Goal: Information Seeking & Learning: Learn about a topic

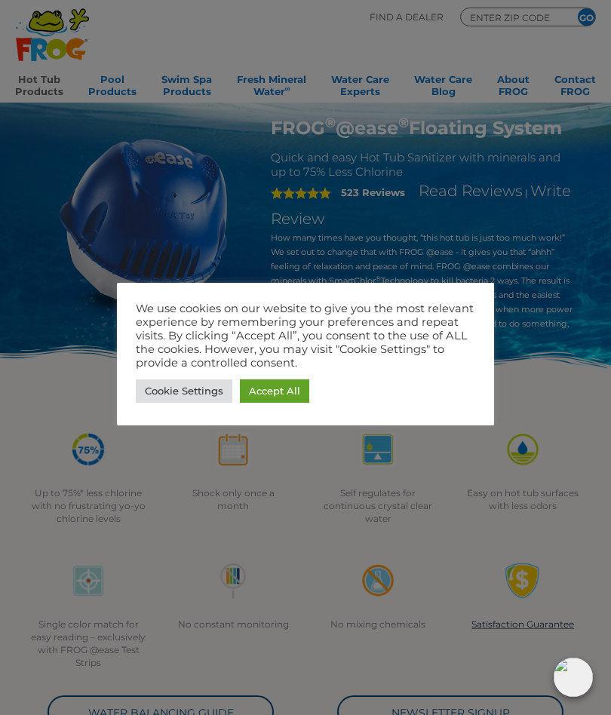
click at [187, 402] on link "Cookie Settings" at bounding box center [184, 391] width 97 height 23
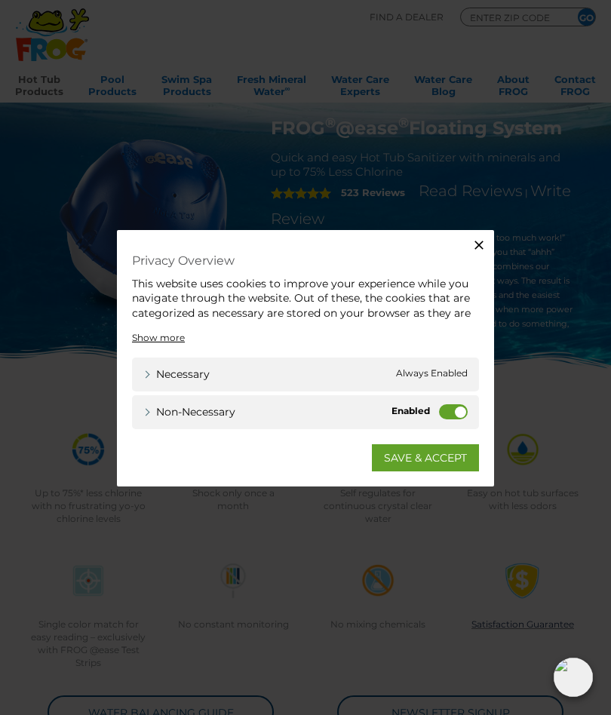
click at [438, 464] on link "SAVE & ACCEPT" at bounding box center [425, 457] width 107 height 27
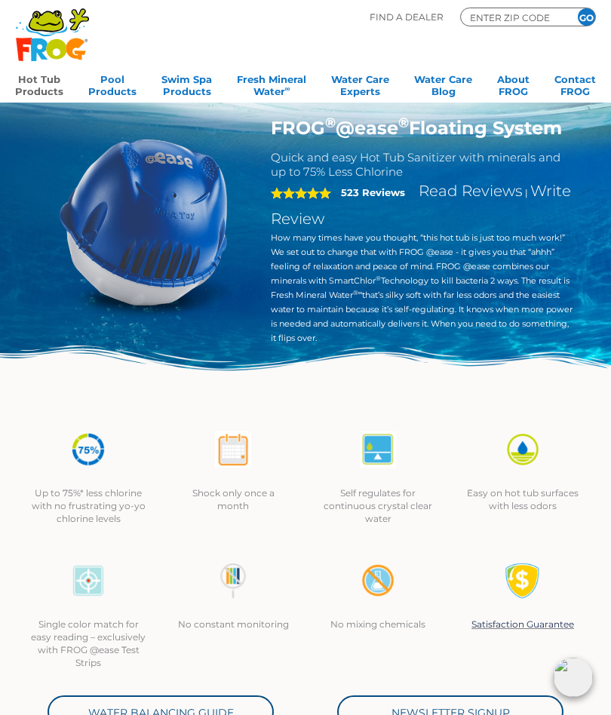
click at [48, 86] on link "Hot Tub Products" at bounding box center [39, 84] width 48 height 30
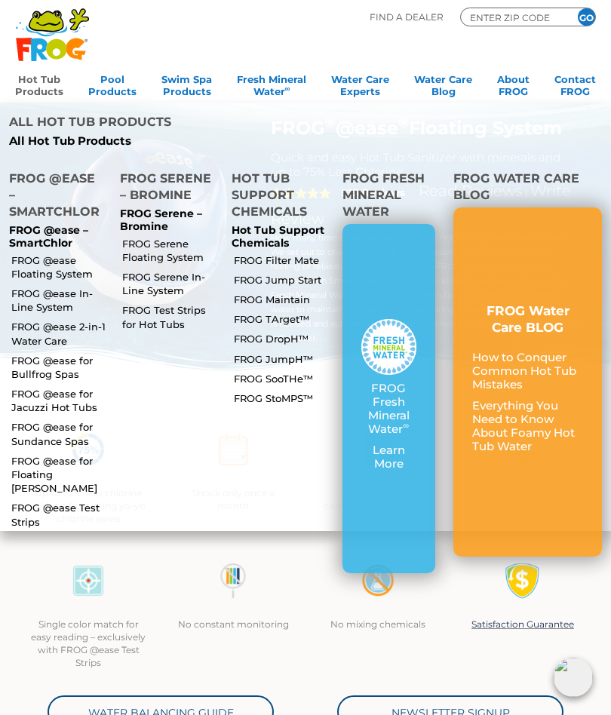
click at [43, 254] on link "FROG @ease Floating System" at bounding box center [59, 267] width 96 height 27
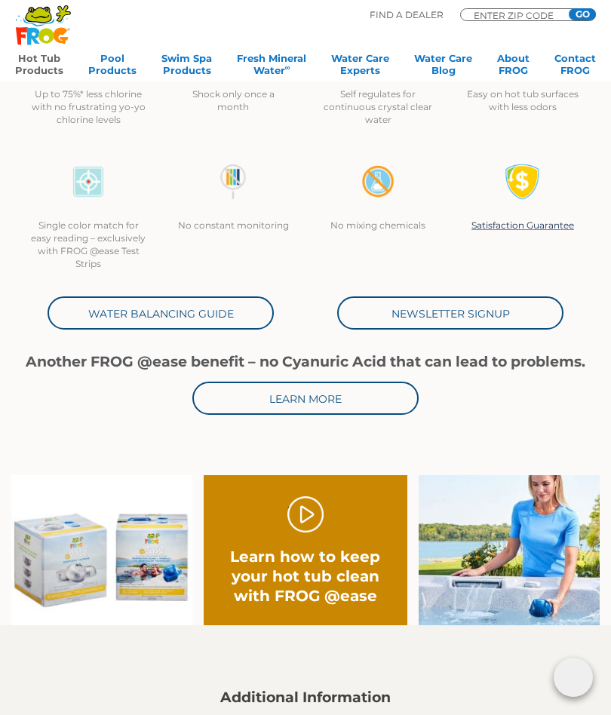
scroll to position [393, 0]
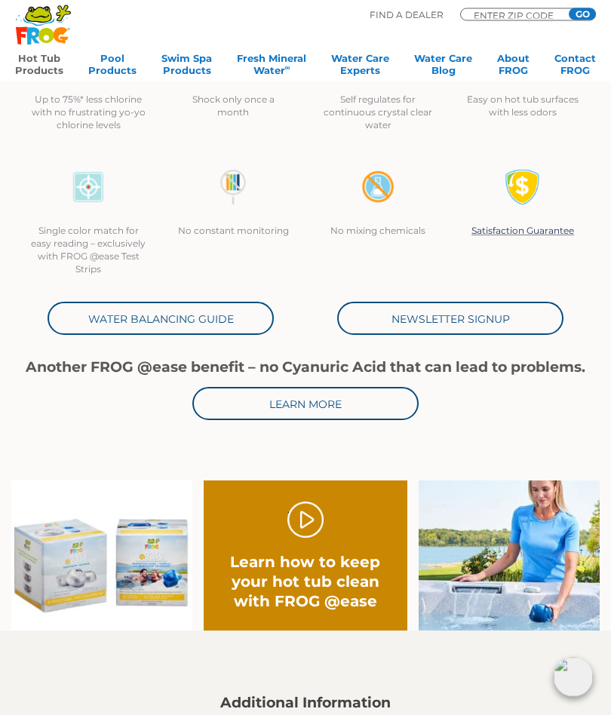
click at [335, 586] on h2 "Learn how to keep your hot tub clean with FROG @ease" at bounding box center [305, 582] width 163 height 59
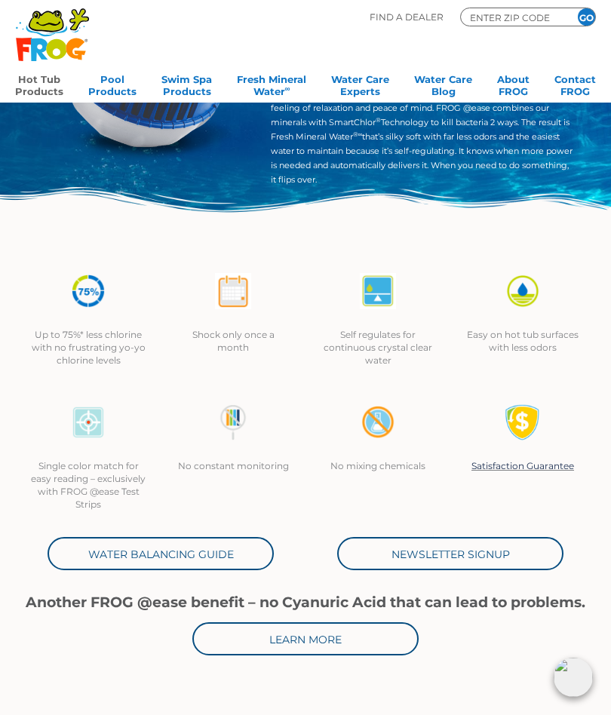
scroll to position [0, 0]
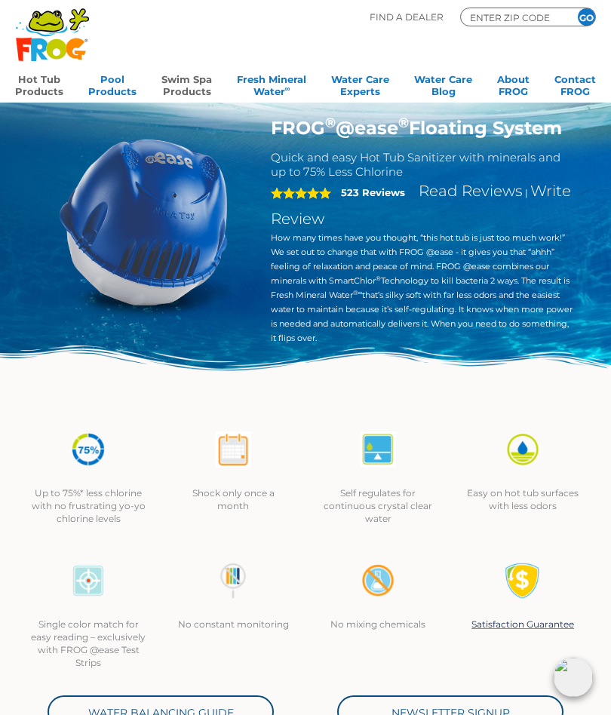
click at [185, 91] on link "Swim Spa Products" at bounding box center [186, 84] width 51 height 30
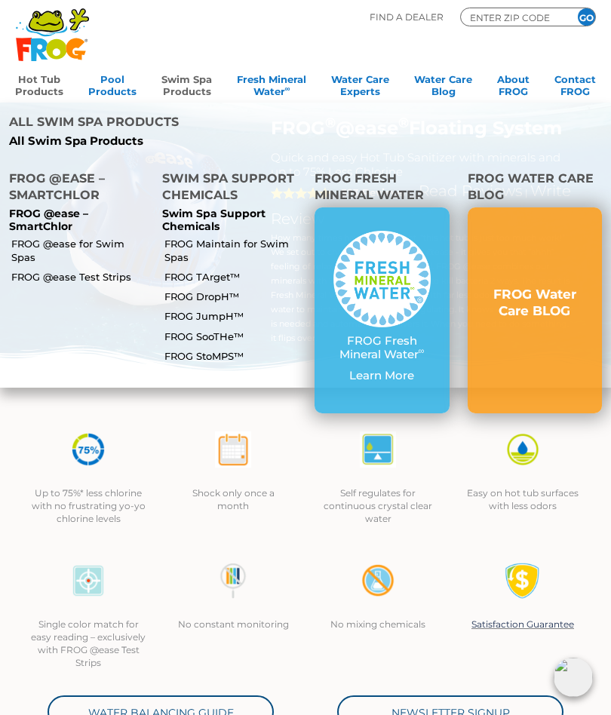
click at [36, 207] on p "FROG @ease – SmartChlor" at bounding box center [76, 220] width 135 height 26
click at [57, 237] on link "FROG @ease for Swim Spas" at bounding box center [80, 250] width 138 height 27
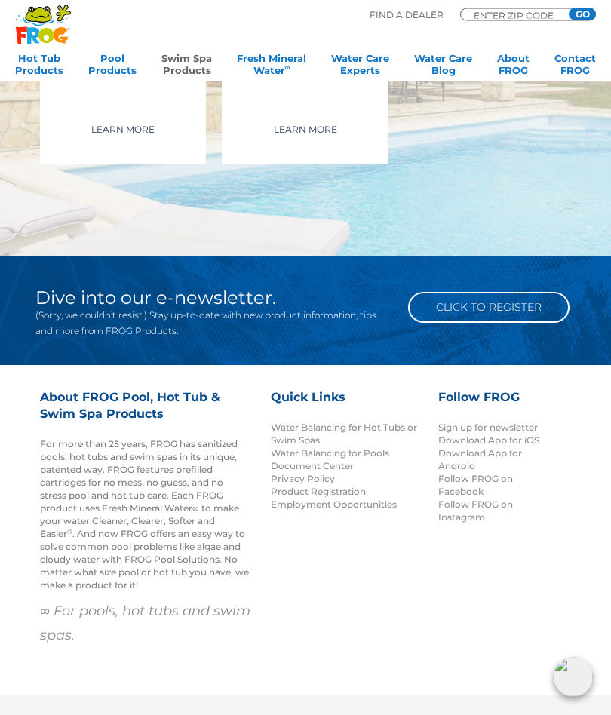
scroll to position [2985, 0]
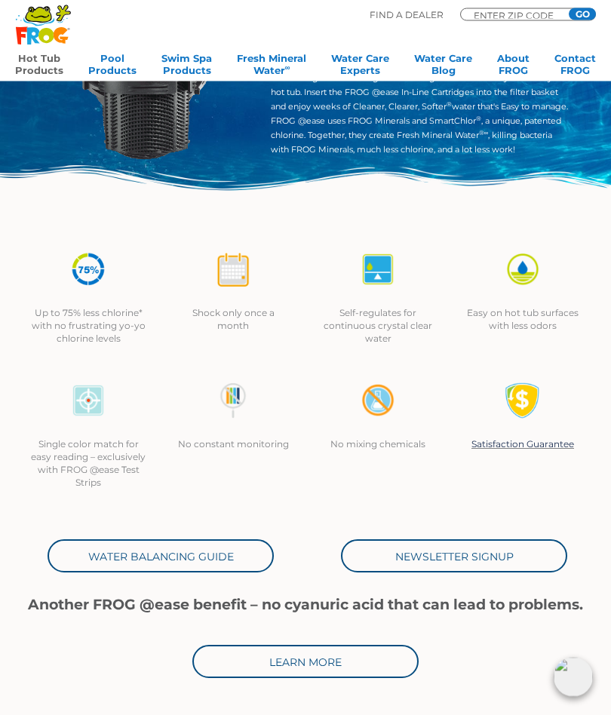
scroll to position [150, 0]
